Goal: Task Accomplishment & Management: Use online tool/utility

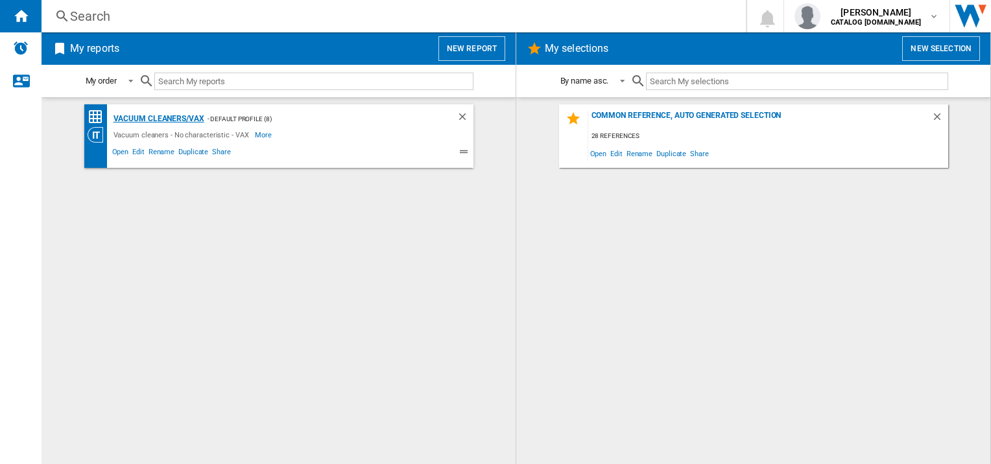
click at [174, 119] on div "Vacuum cleaners/VAX" at bounding box center [157, 119] width 94 height 16
click at [137, 152] on span "Edit" at bounding box center [138, 154] width 16 height 16
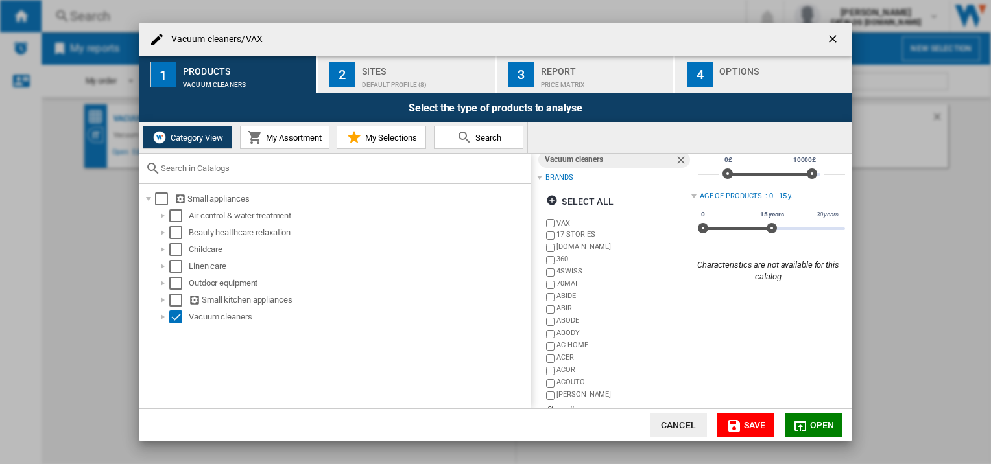
scroll to position [47, 0]
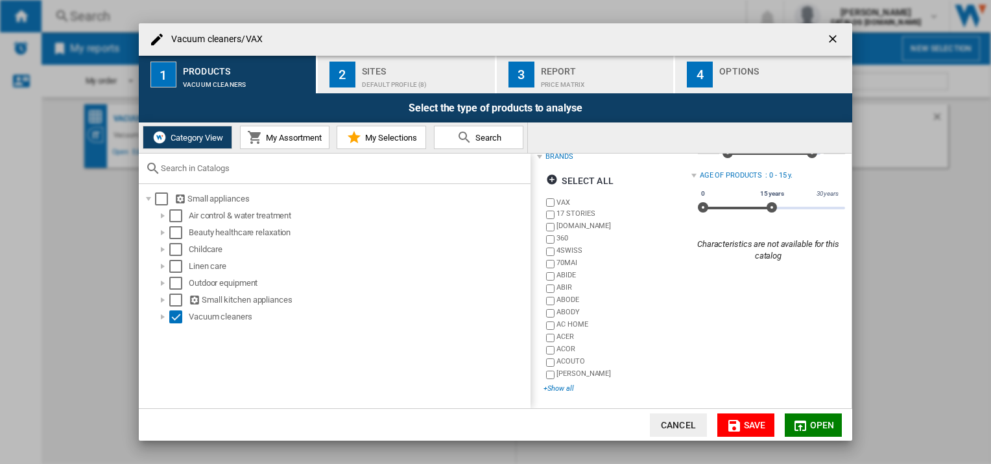
click at [565, 386] on div "+Show all" at bounding box center [616, 389] width 147 height 10
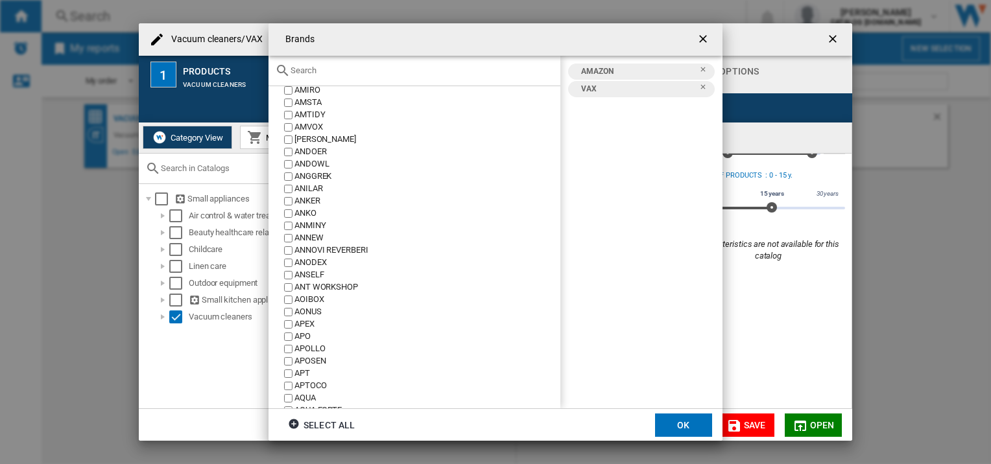
scroll to position [1102, 0]
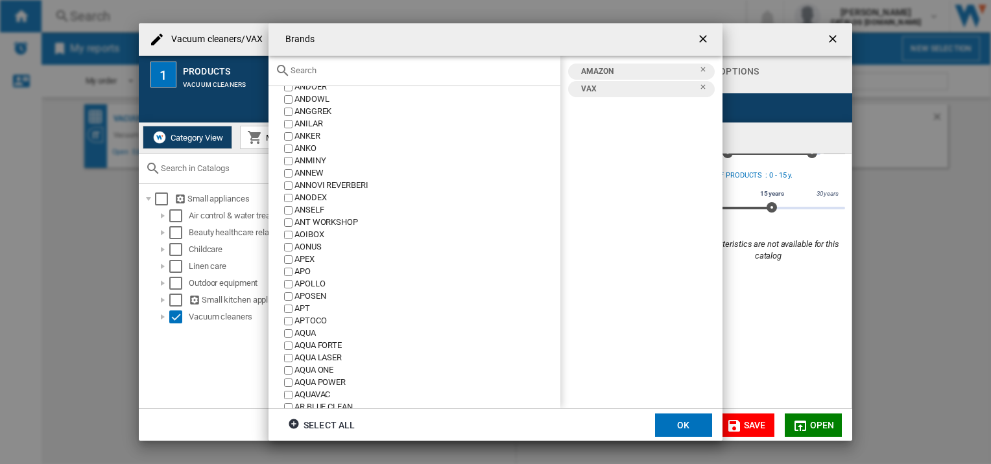
click at [703, 67] on ng-md-icon "Remove" at bounding box center [707, 73] width 16 height 16
click at [693, 419] on button "OK" at bounding box center [683, 425] width 57 height 23
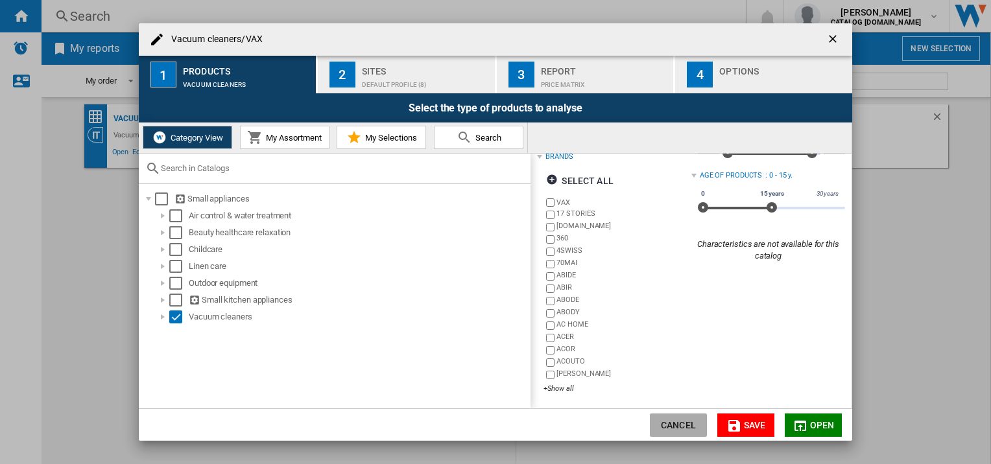
click at [689, 425] on button "Cancel" at bounding box center [678, 425] width 57 height 23
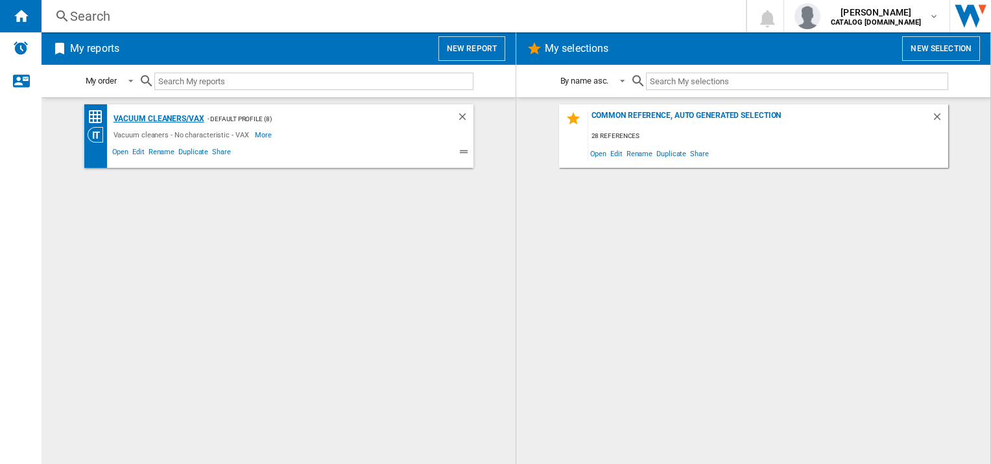
click at [169, 115] on div "Vacuum cleaners/VAX" at bounding box center [157, 119] width 94 height 16
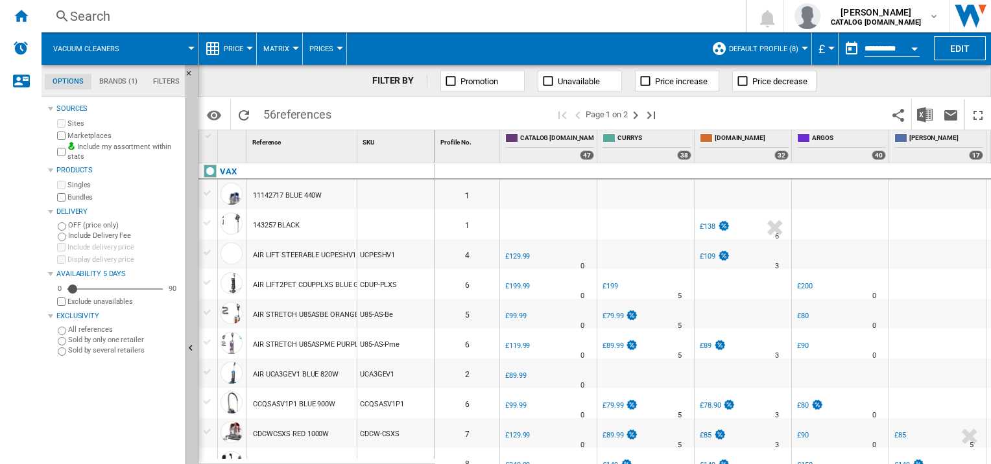
click at [161, 84] on md-tab-item "Filters" at bounding box center [166, 82] width 42 height 16
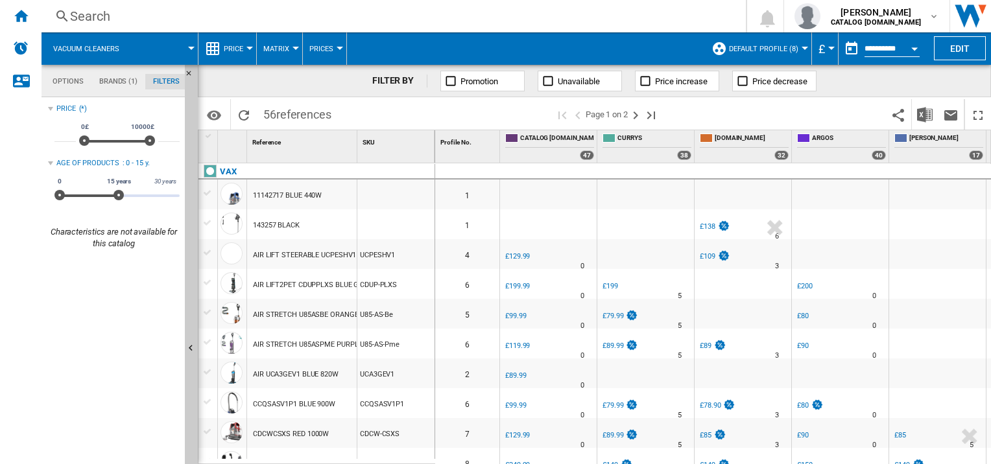
scroll to position [84, 0]
click at [131, 80] on md-tab-item "Brands (1)" at bounding box center [118, 82] width 54 height 16
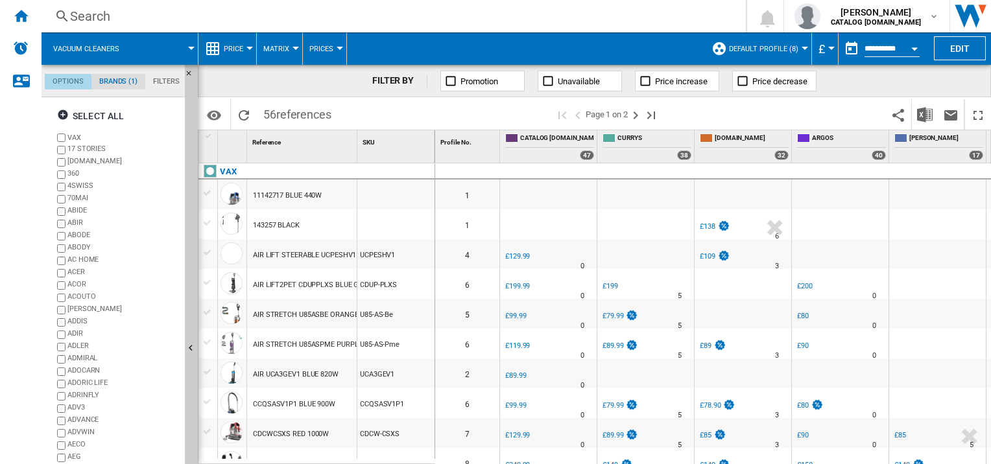
click at [65, 84] on md-tab-item "Options" at bounding box center [68, 82] width 47 height 16
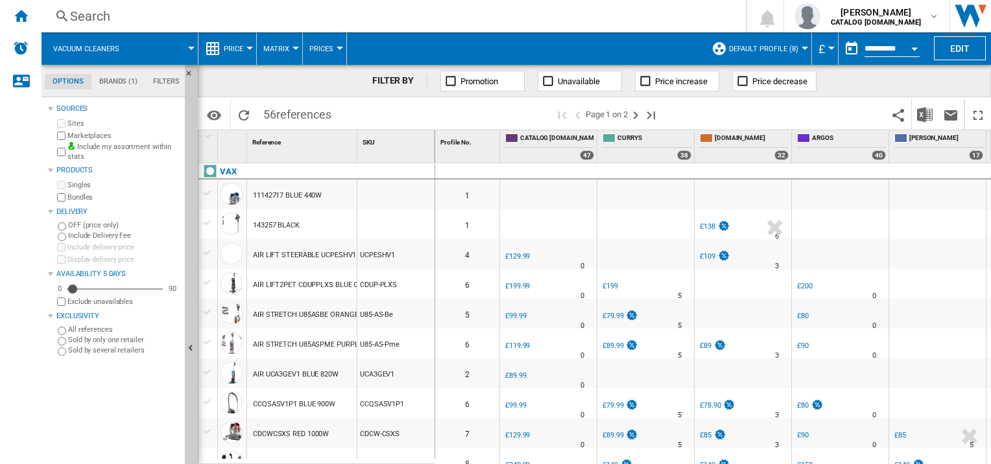
click at [483, 150] on div "Profile No. 1" at bounding box center [467, 146] width 65 height 32
click at [639, 118] on ng-md-icon "Next page" at bounding box center [636, 116] width 16 height 16
